Goal: Information Seeking & Learning: Learn about a topic

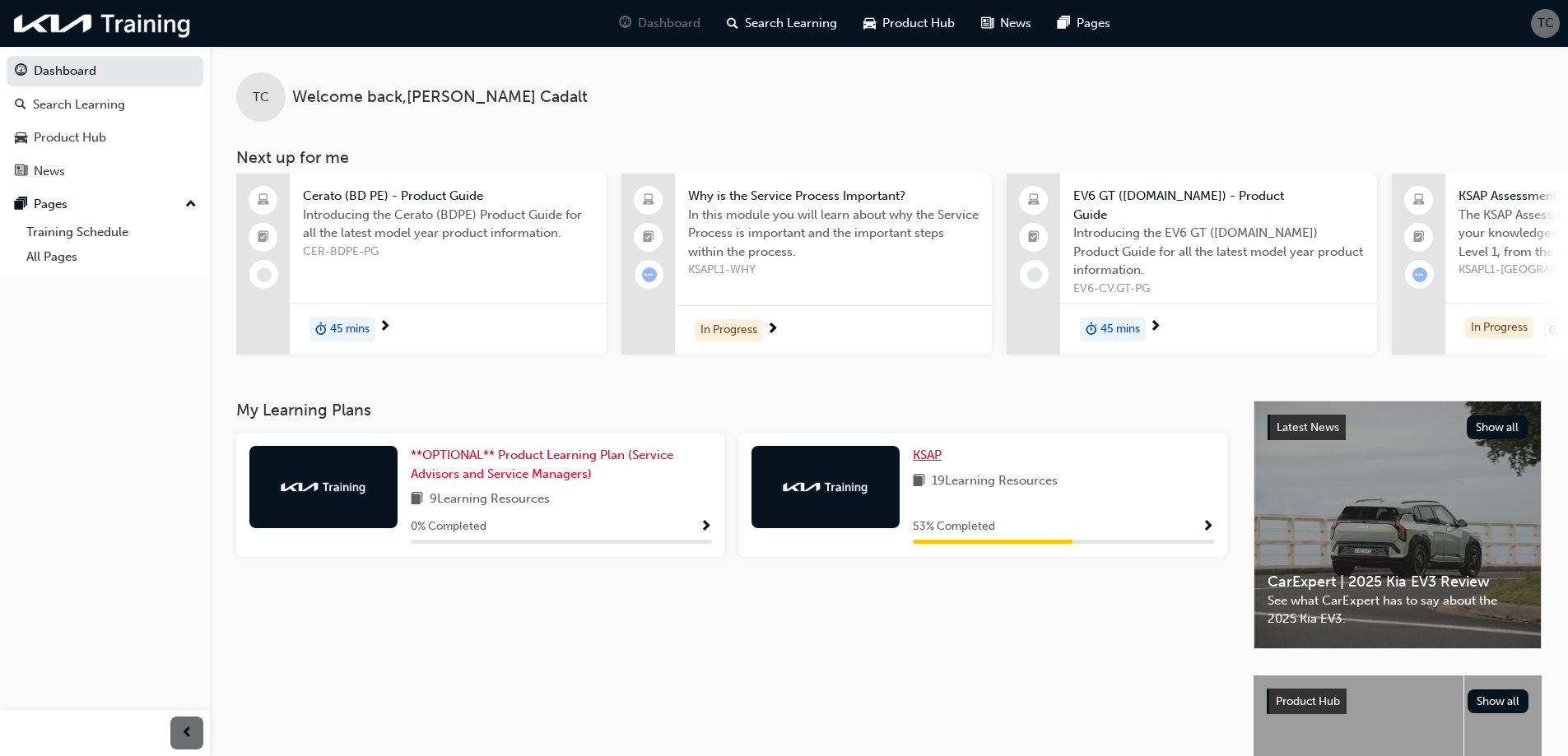
click at [931, 452] on span "KSAP" at bounding box center [926, 455] width 28 height 15
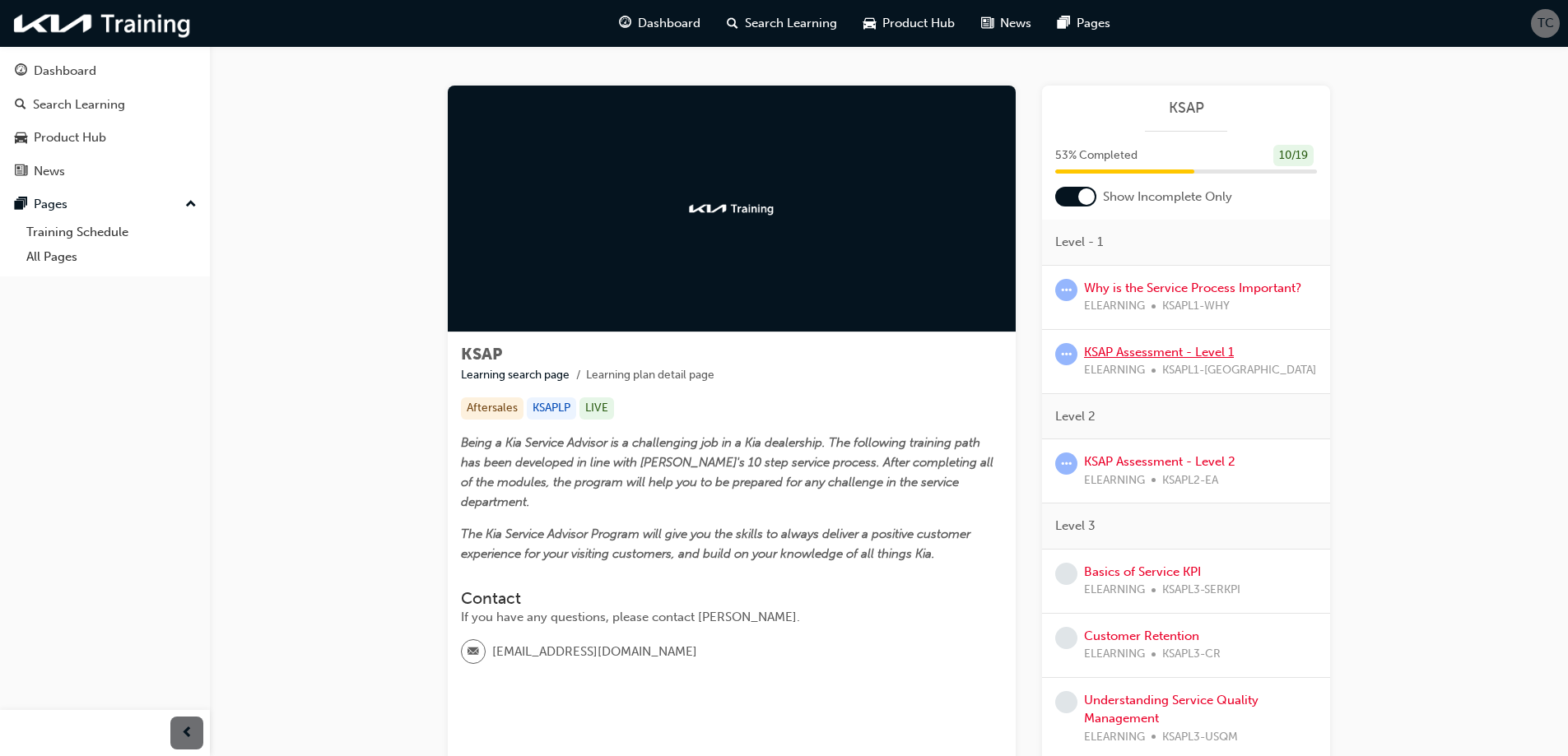
click at [1163, 348] on link "KSAP Assessment - Level 1" at bounding box center [1158, 352] width 150 height 15
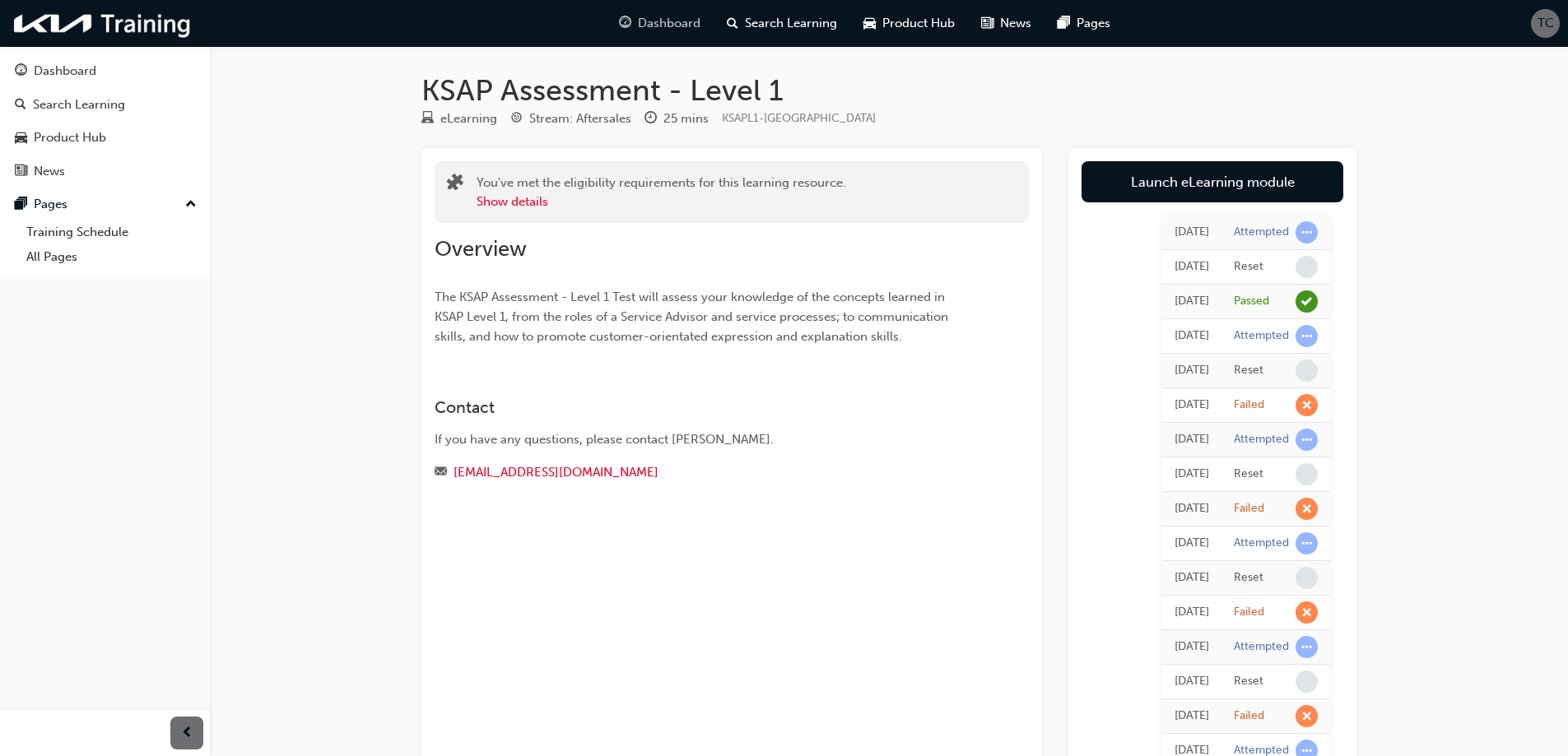
click at [661, 17] on span "Dashboard" at bounding box center [669, 23] width 62 height 19
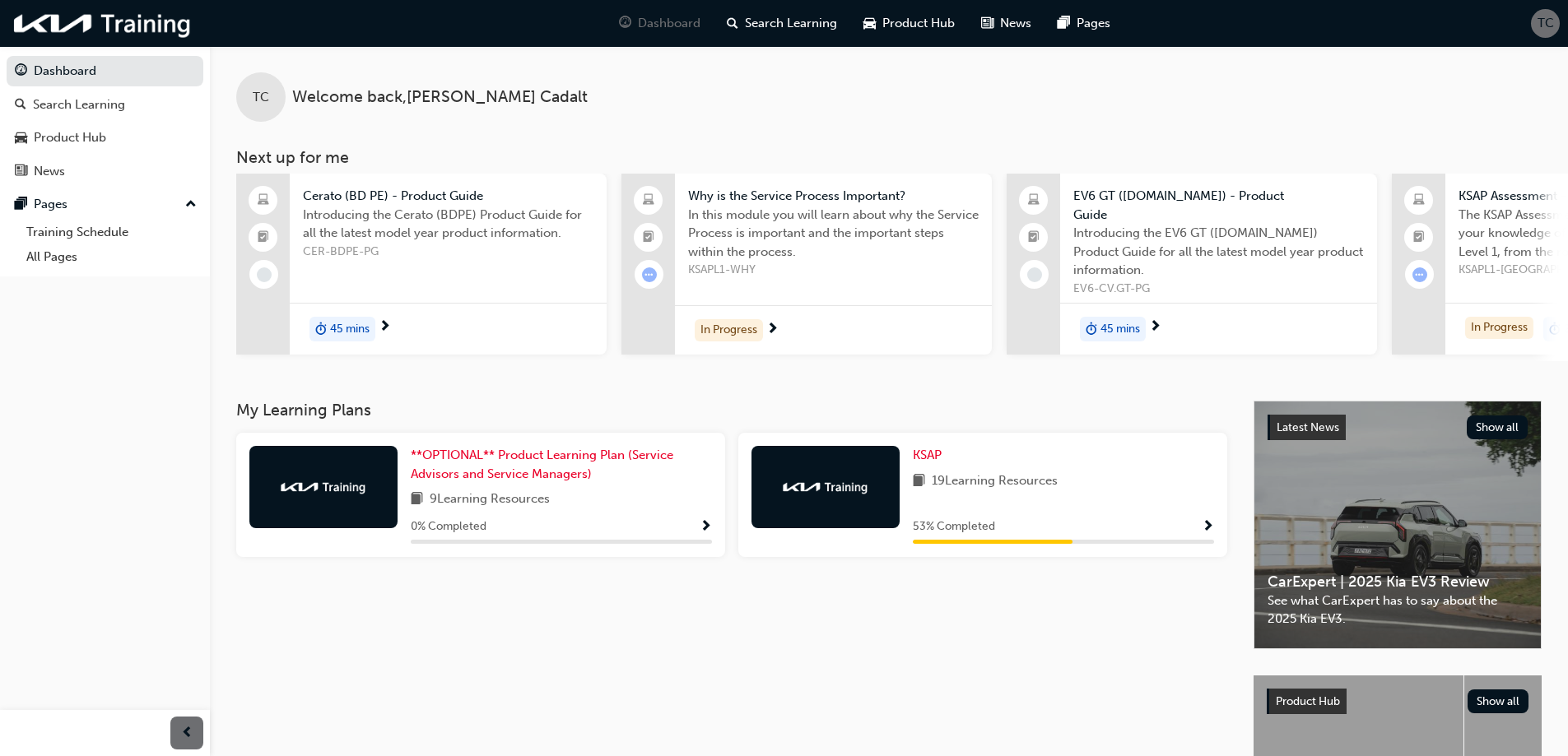
click at [1006, 471] on span "19 Learning Resources" at bounding box center [994, 481] width 126 height 20
click at [857, 488] on div at bounding box center [824, 487] width 148 height 83
click at [928, 447] on span "KSAP" at bounding box center [926, 455] width 28 height 15
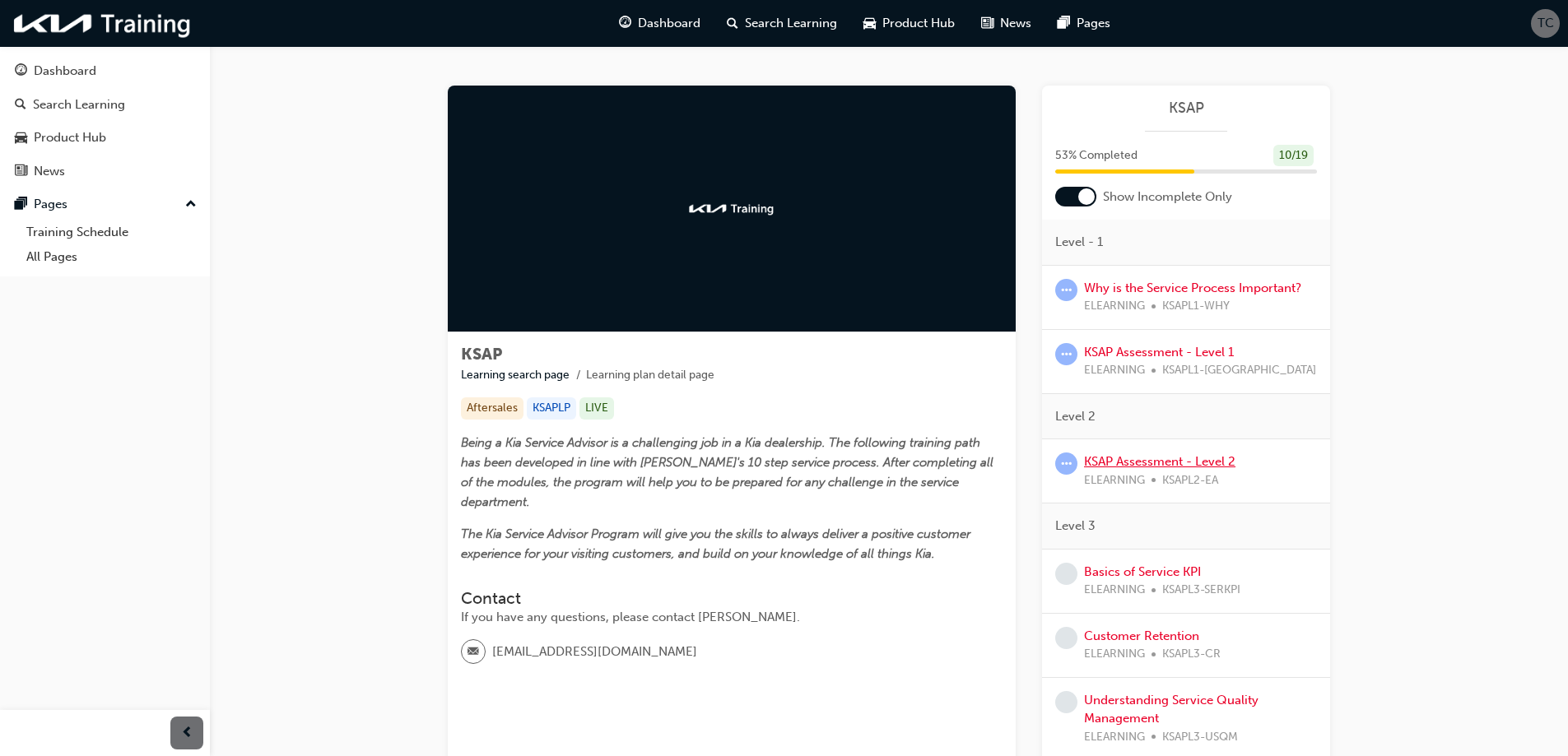
click at [1172, 459] on link "KSAP Assessment - Level 2" at bounding box center [1159, 461] width 152 height 15
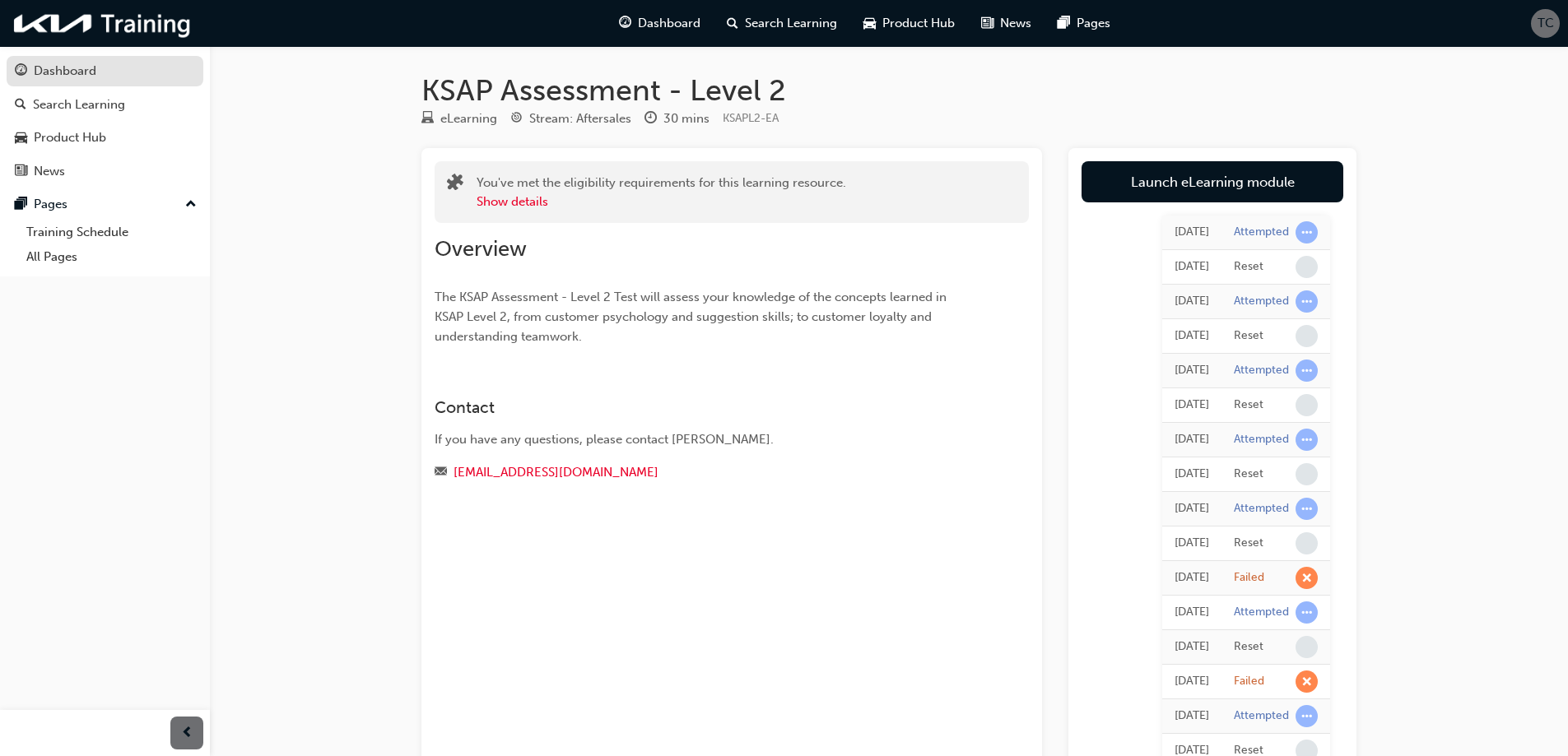
click at [55, 73] on div "Dashboard" at bounding box center [65, 71] width 62 height 19
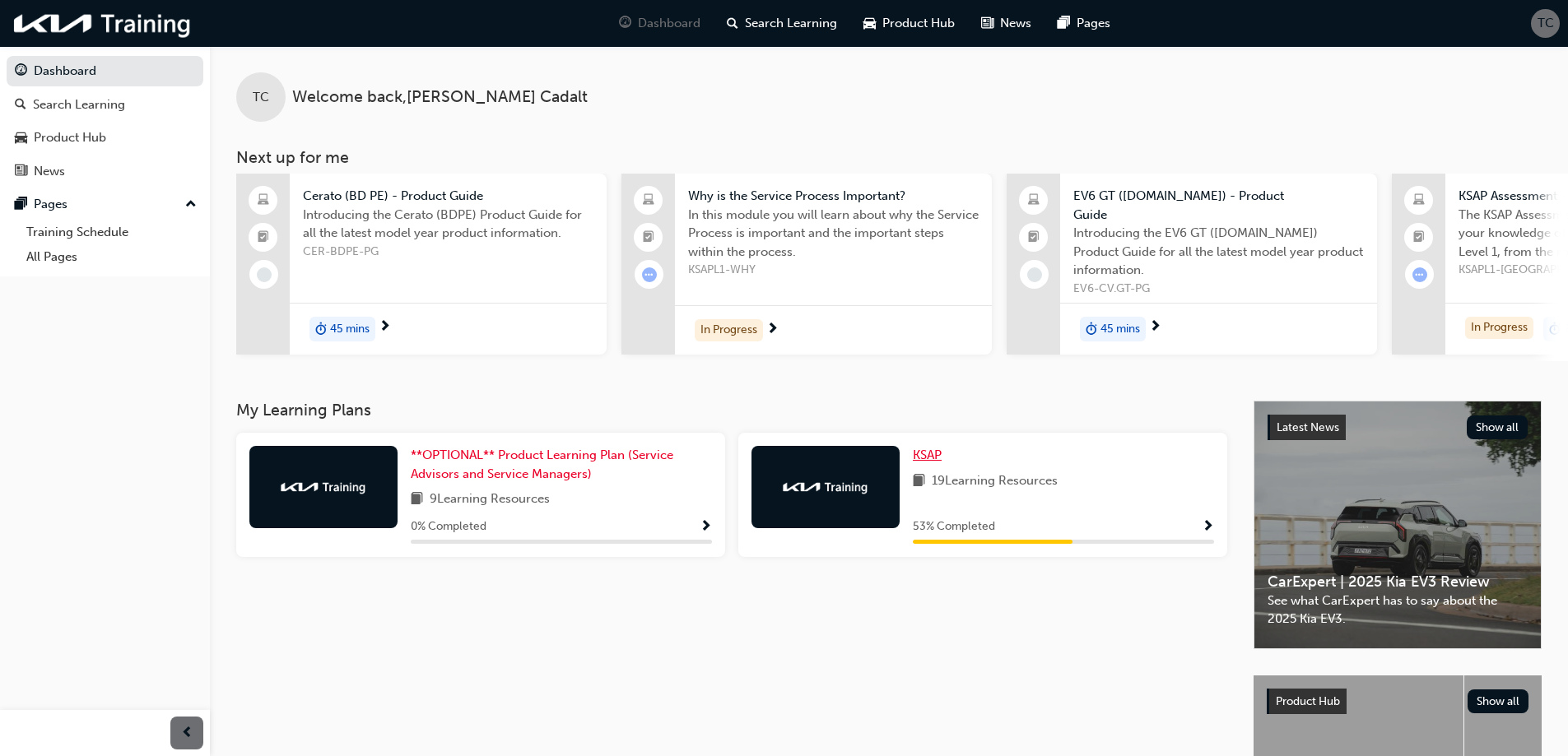
click at [925, 447] on span "KSAP" at bounding box center [926, 455] width 28 height 15
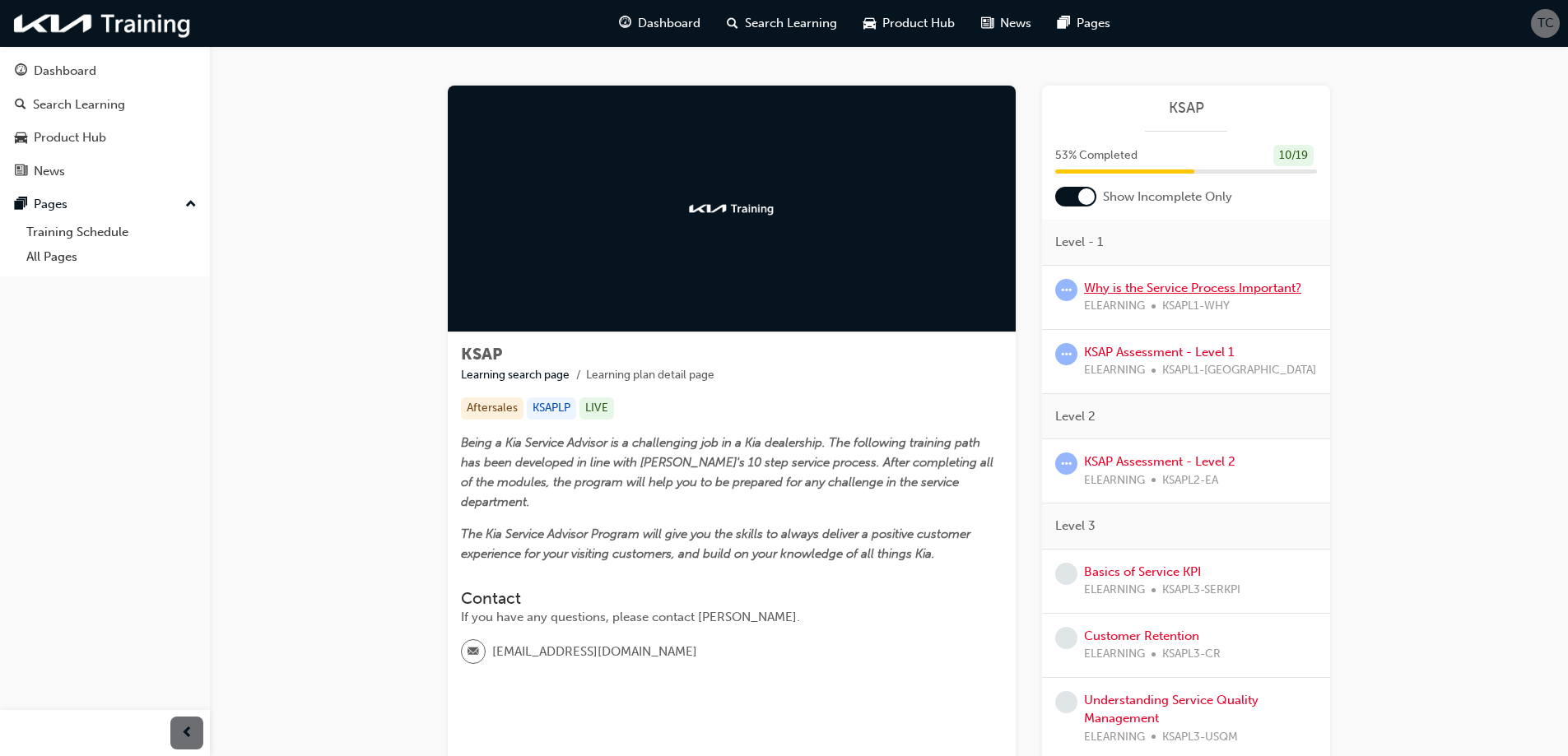
click at [1151, 290] on link "Why is the Service Process Important?" at bounding box center [1192, 288] width 217 height 15
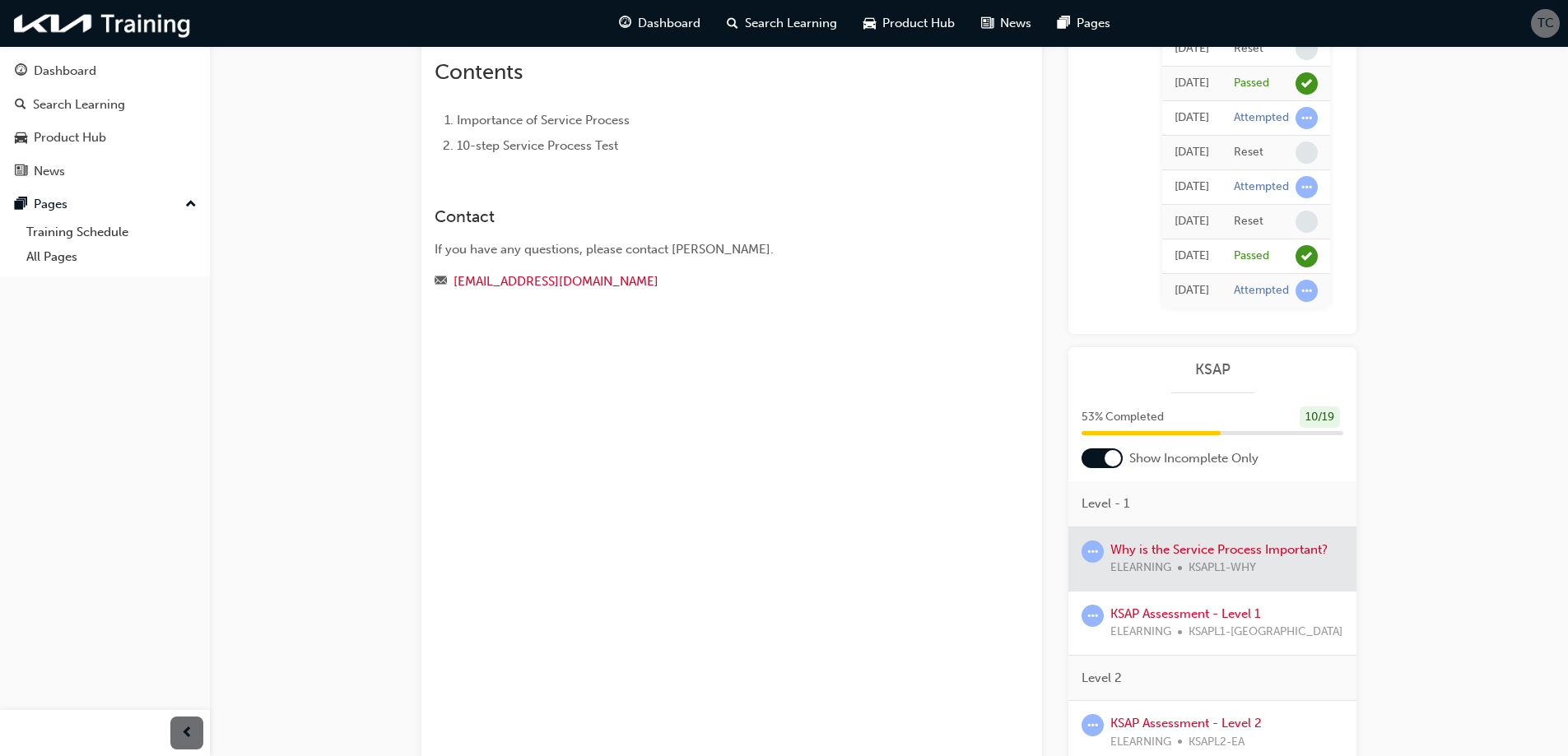
scroll to position [247, 0]
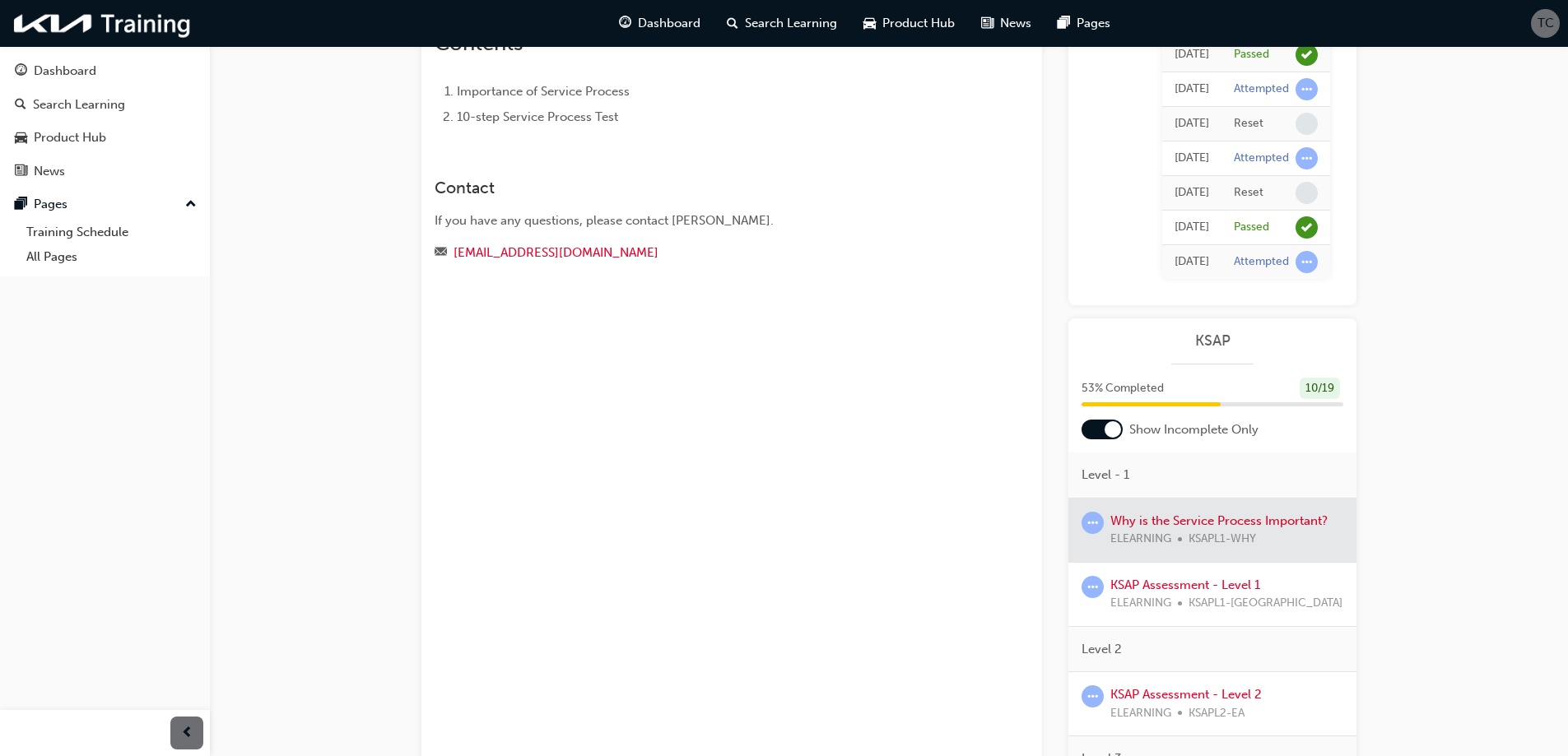
click at [1116, 432] on div at bounding box center [1112, 429] width 17 height 17
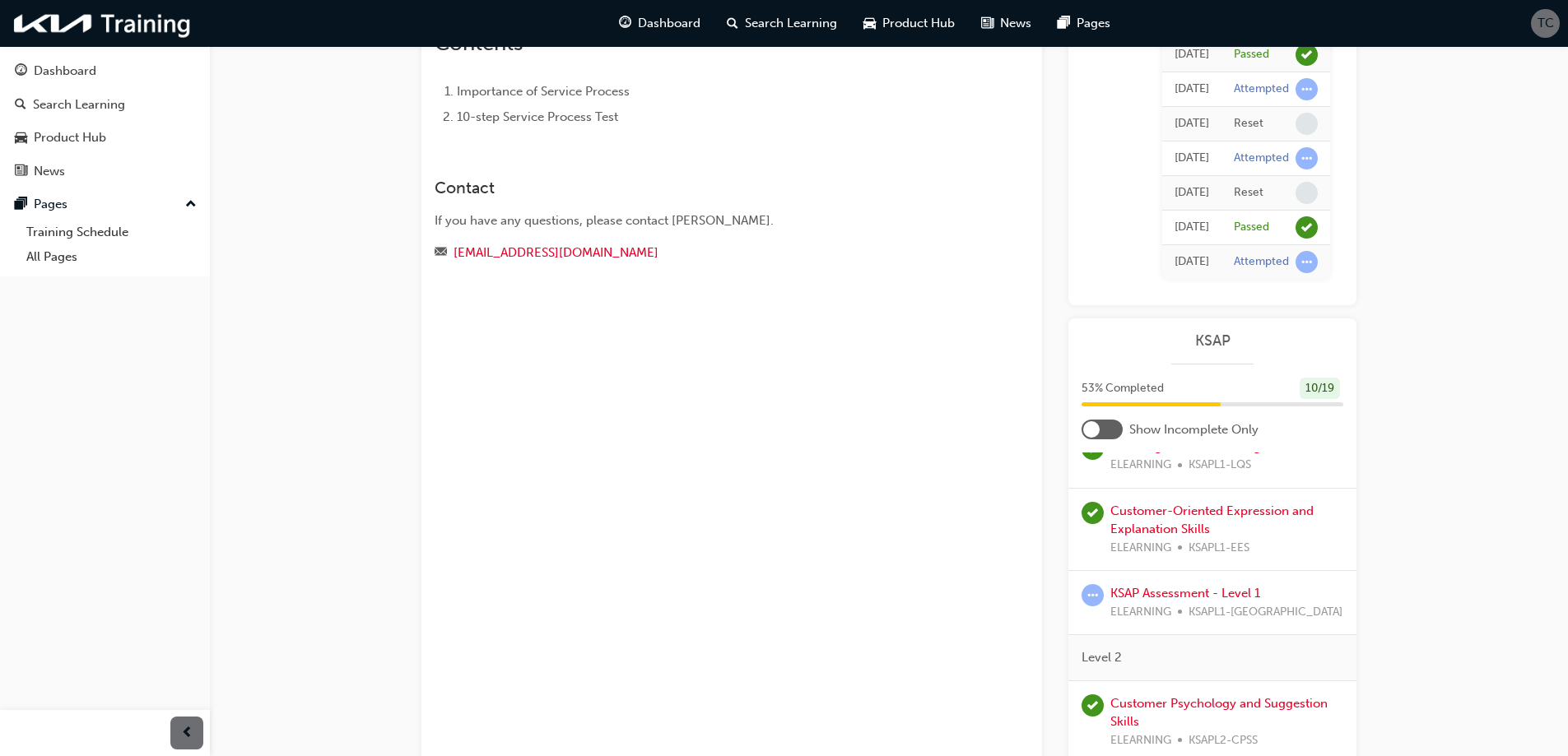
scroll to position [329, 0]
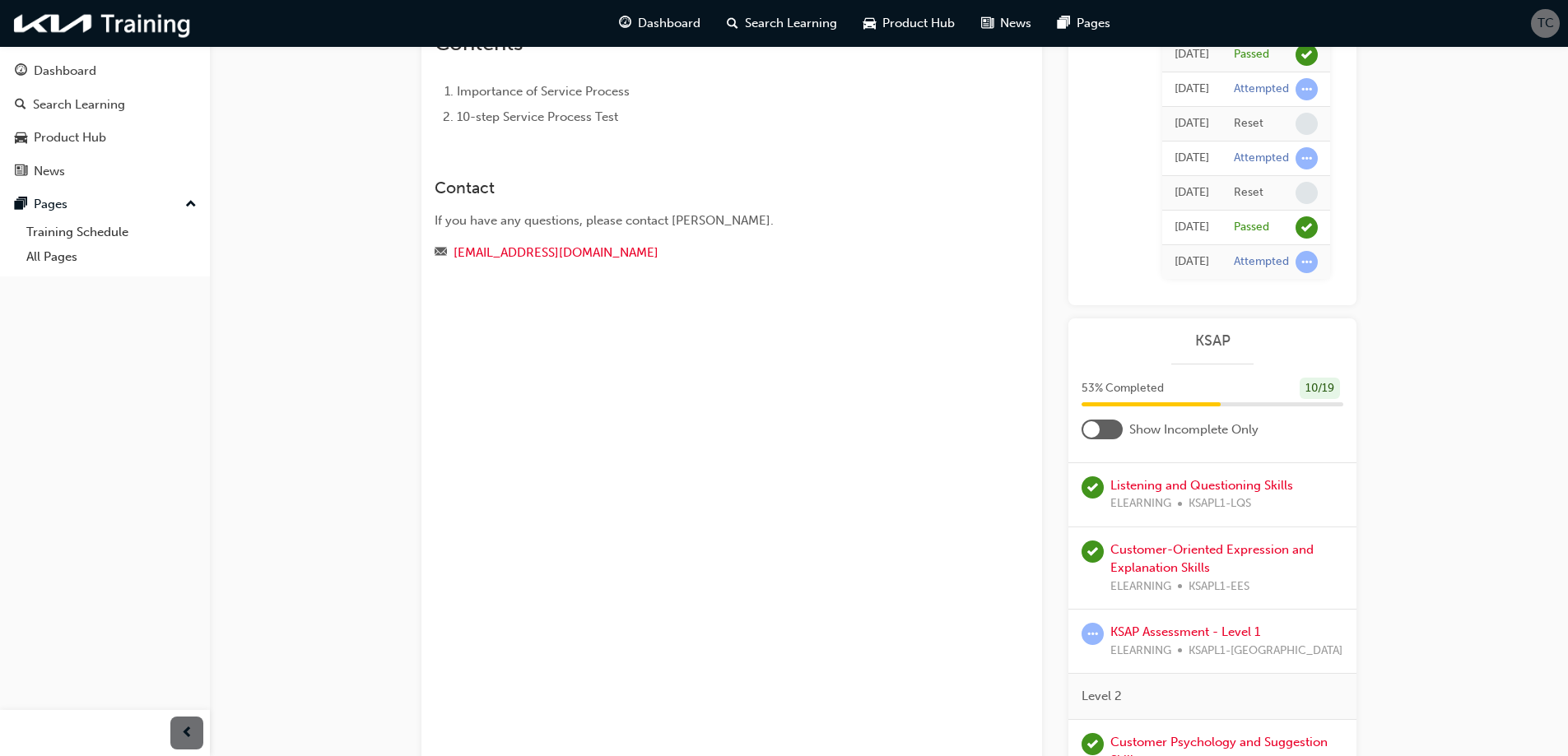
click at [1087, 430] on div at bounding box center [1091, 429] width 17 height 17
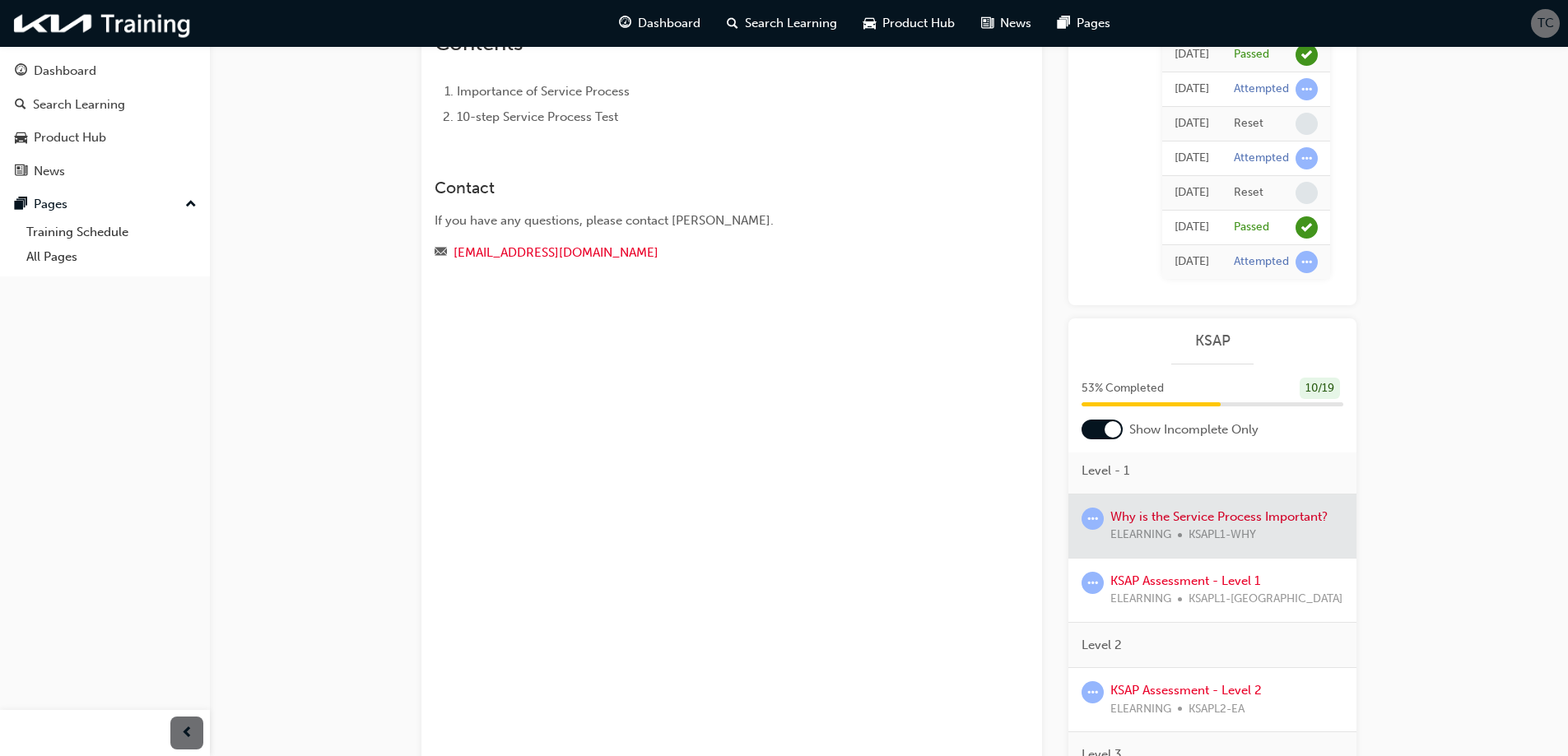
scroll to position [0, 0]
click at [1186, 518] on div at bounding box center [1211, 530] width 288 height 63
